Goal: Information Seeking & Learning: Learn about a topic

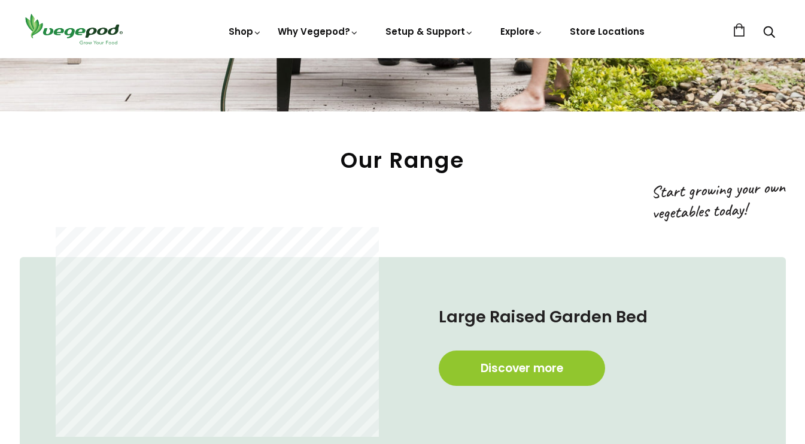
scroll to position [485, 0]
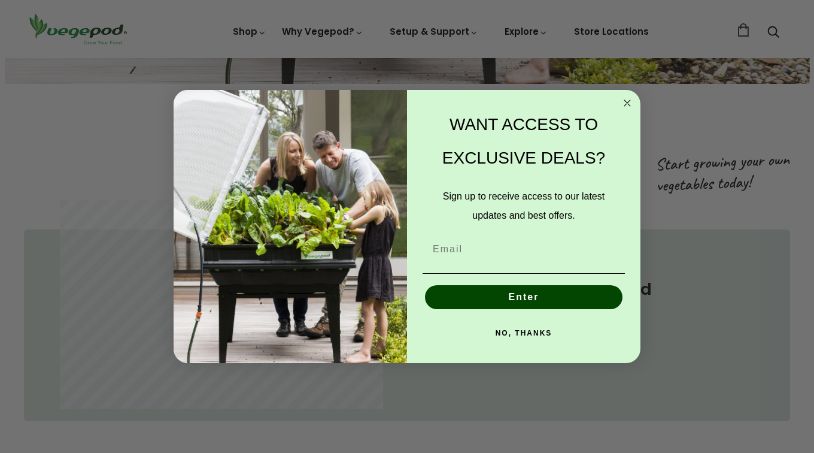
click at [627, 103] on icon "Close dialog" at bounding box center [627, 103] width 6 height 6
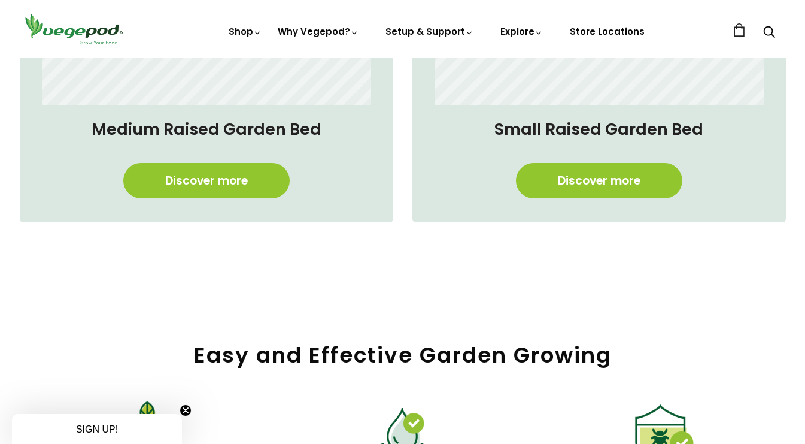
scroll to position [1064, 0]
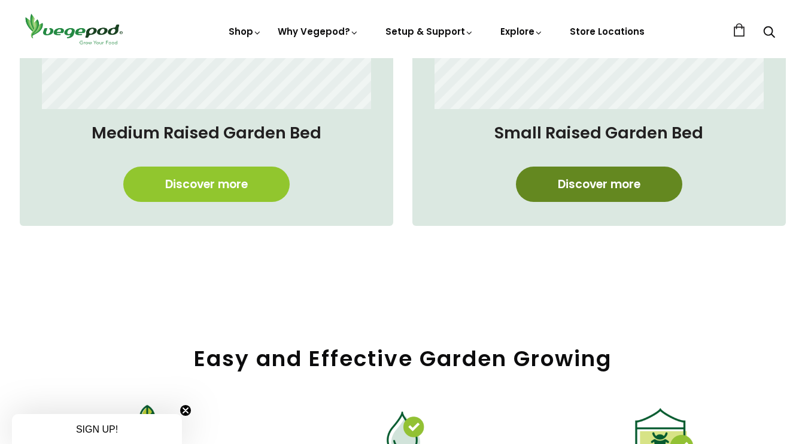
click at [641, 183] on link "Discover more" at bounding box center [599, 183] width 166 height 35
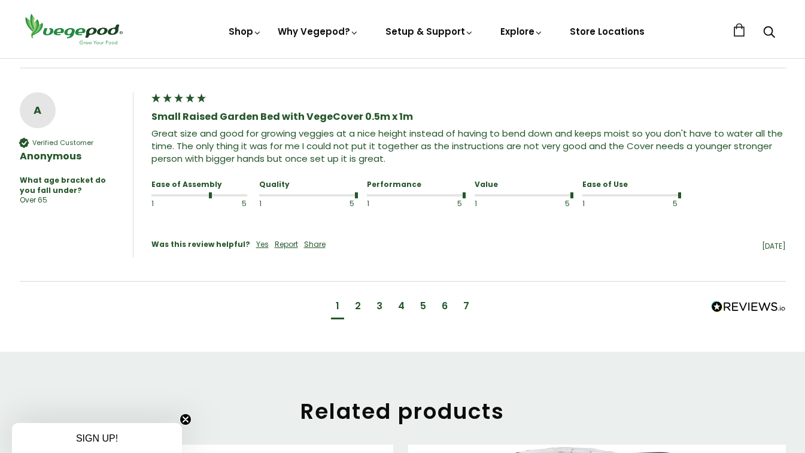
scroll to position [1372, 0]
